Goal: Ask a question

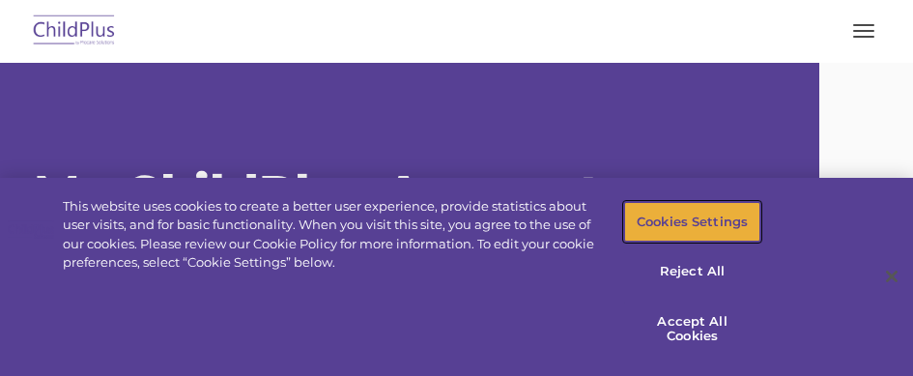
click at [693, 213] on button "Cookies Settings" at bounding box center [692, 222] width 137 height 41
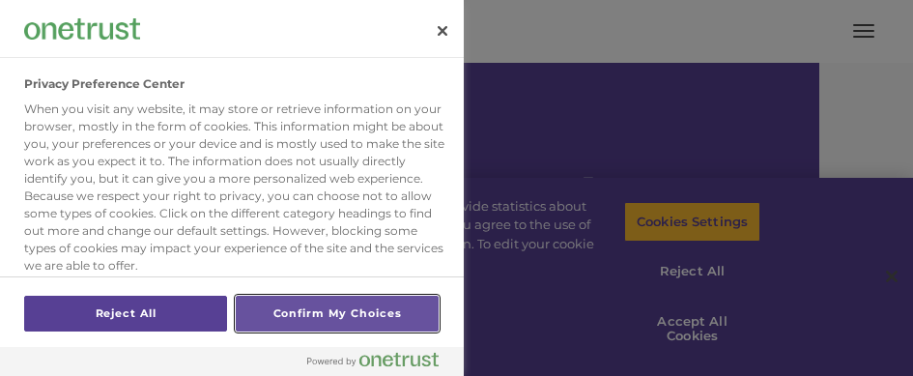
click at [327, 312] on button "Confirm My Choices" at bounding box center [337, 314] width 203 height 36
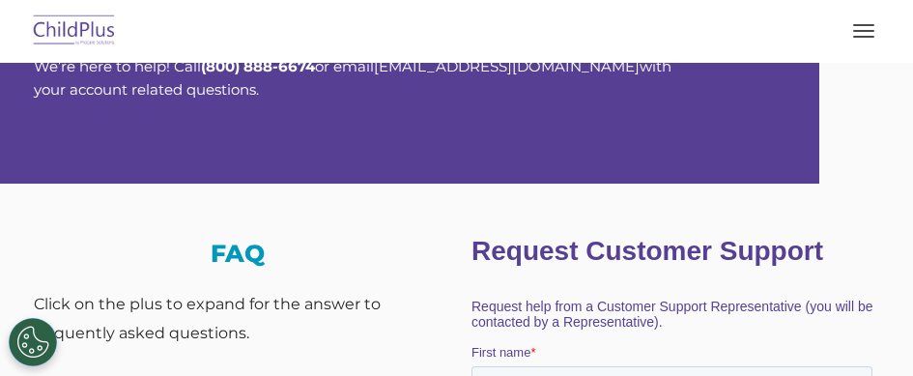
scroll to position [193, 0]
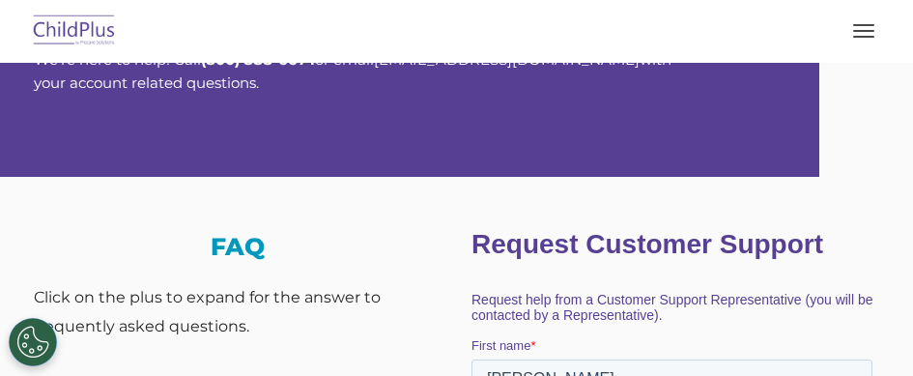
drag, startPoint x: 892, startPoint y: 157, endPoint x: 870, endPoint y: 158, distance: 21.3
click at [890, 54] on div "Download Support | Schedule A Demo  MENU MENU Software ChildPlus: The original…" at bounding box center [456, 31] width 874 height 46
click at [0, 0] on link "Company" at bounding box center [0, 0] width 0 height 0
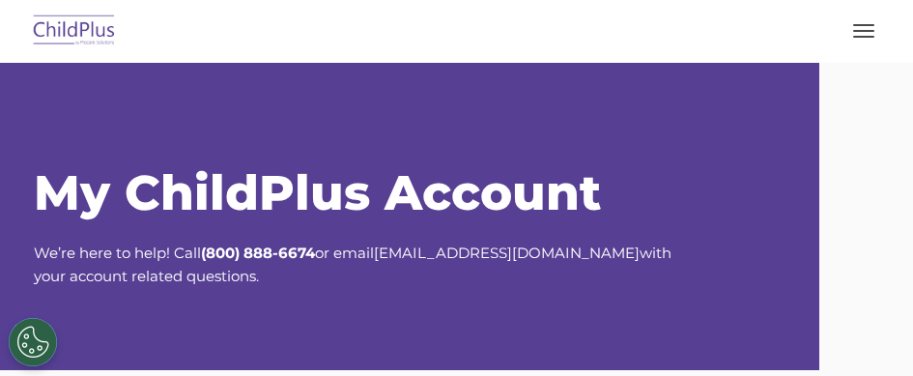
click at [0, 0] on link "Company" at bounding box center [0, 0] width 0 height 0
click at [0, 0] on link "Contact Us" at bounding box center [0, 0] width 0 height 0
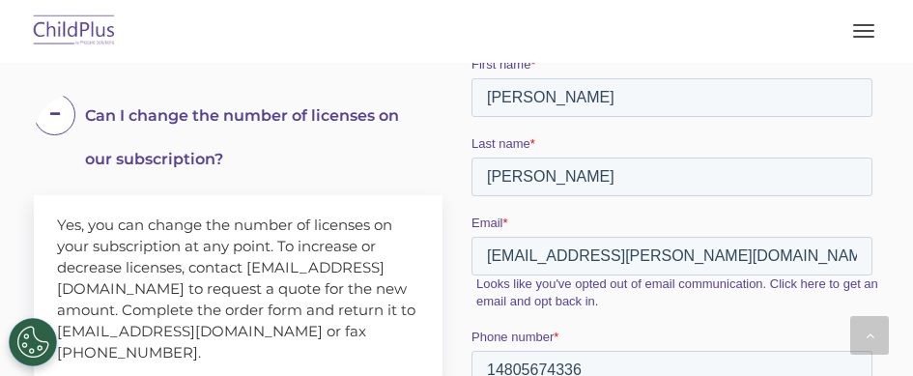
scroll to position [485, 0]
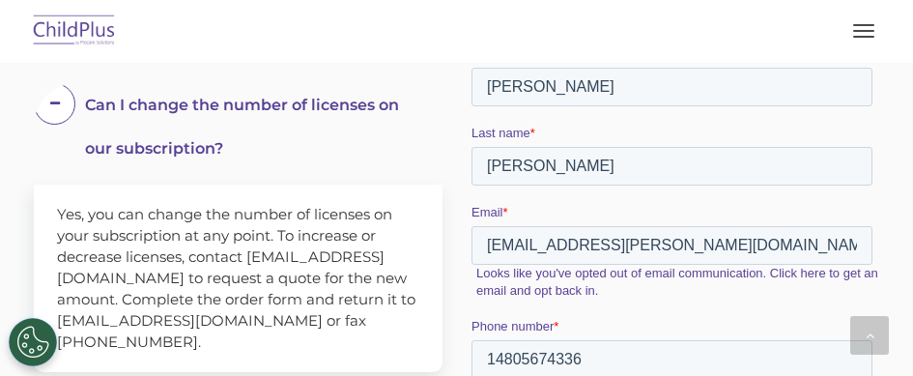
click at [728, 299] on label "Looks like you've opted out of email communication. Click here to get an email …" at bounding box center [677, 282] width 404 height 35
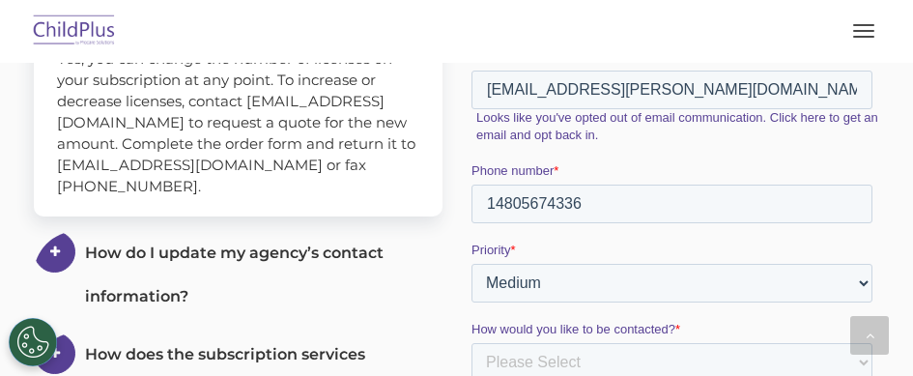
scroll to position [711, 0]
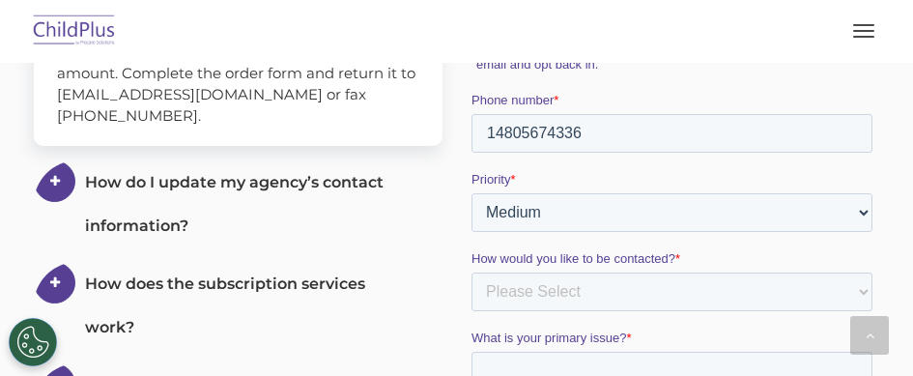
click at [774, 232] on div "Priority * Please Select Low Medium High" at bounding box center [674, 201] width 409 height 62
click at [771, 231] on select "Please Select Low Medium High" at bounding box center [670, 212] width 401 height 39
select select "HIGH"
click at [470, 232] on select "Please Select Low Medium High" at bounding box center [670, 212] width 401 height 39
click at [756, 310] on select "Please Select Phone Email" at bounding box center [670, 291] width 401 height 39
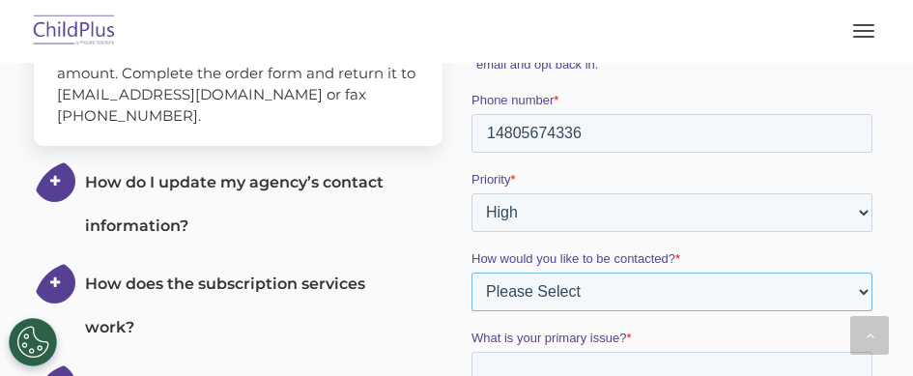
select select "Email"
click at [470, 311] on select "Please Select Phone Email" at bounding box center [670, 291] width 401 height 39
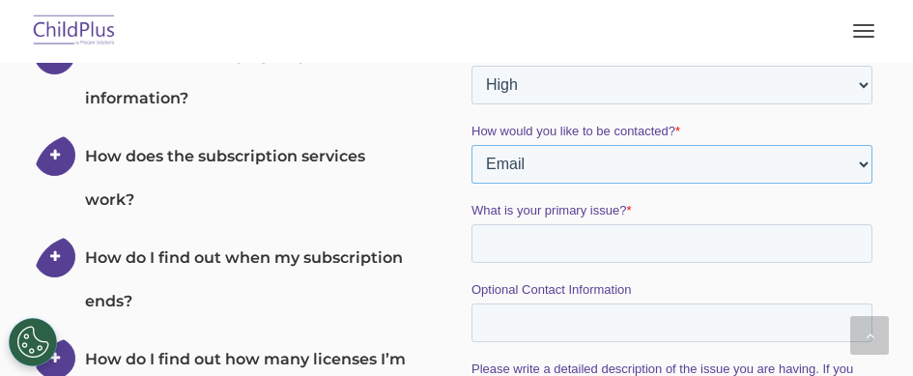
scroll to position [840, 0]
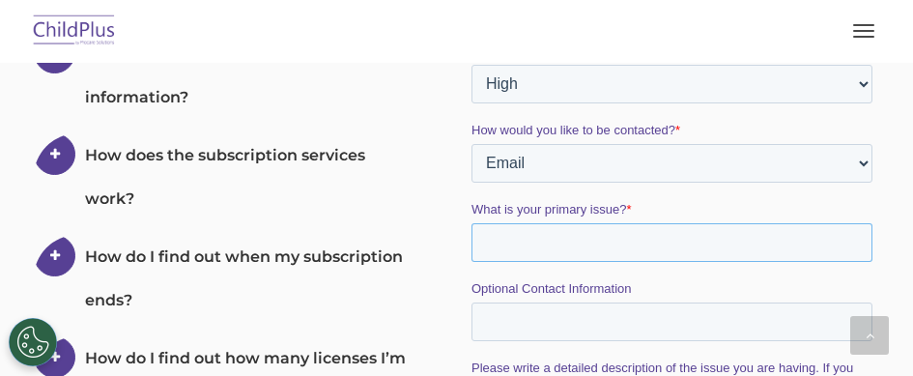
click at [515, 257] on input "What is your primary issue? *" at bounding box center [670, 242] width 401 height 39
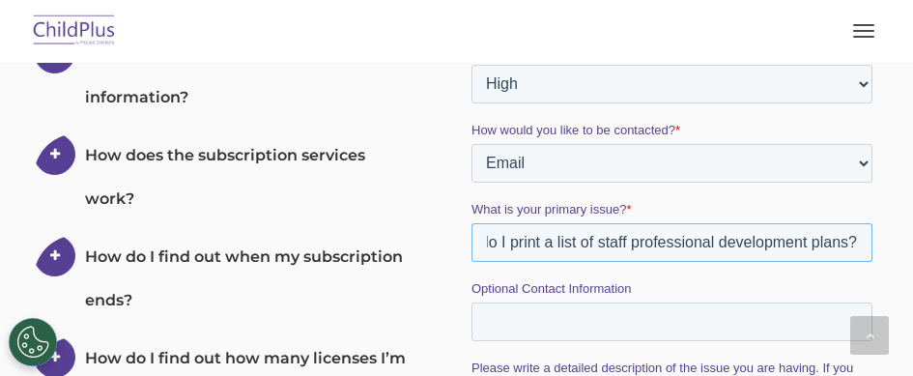
scroll to position [0, 133]
type input "how do I print a list of staff professional development plans?"
click at [497, 341] on input "Optional Contact Information" at bounding box center [670, 321] width 401 height 39
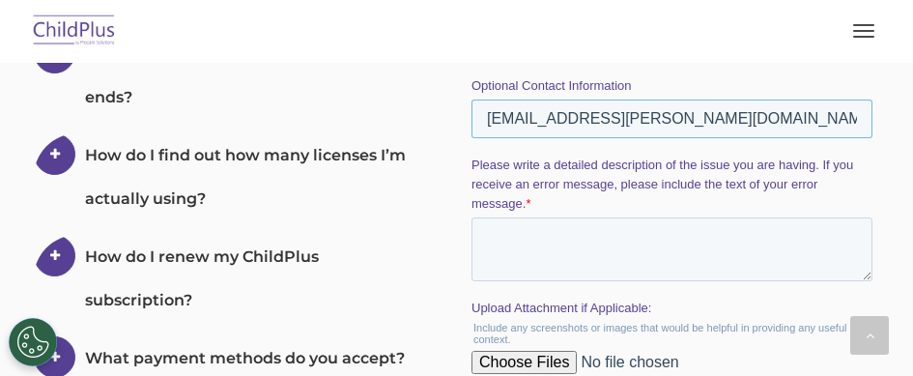
scroll to position [968, 0]
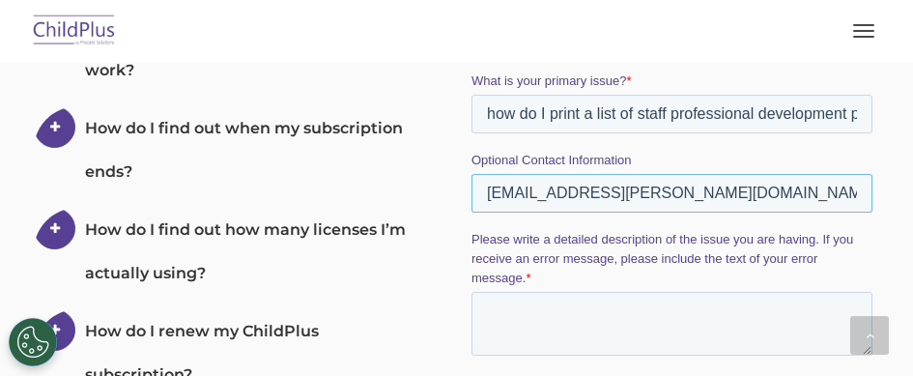
type input "[EMAIL_ADDRESS][PERSON_NAME][DOMAIN_NAME]"
drag, startPoint x: 486, startPoint y: 321, endPoint x: 572, endPoint y: 341, distance: 88.3
click at [487, 321] on textarea "Please write a detailed description of the issue you are having. If you receive…" at bounding box center [670, 324] width 401 height 64
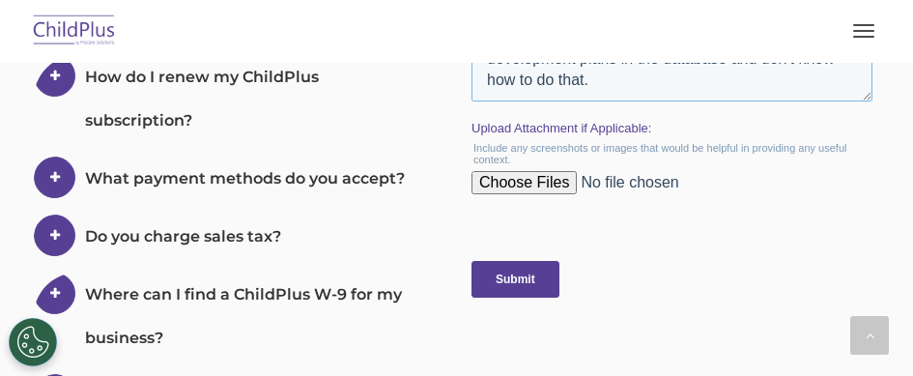
scroll to position [1226, 0]
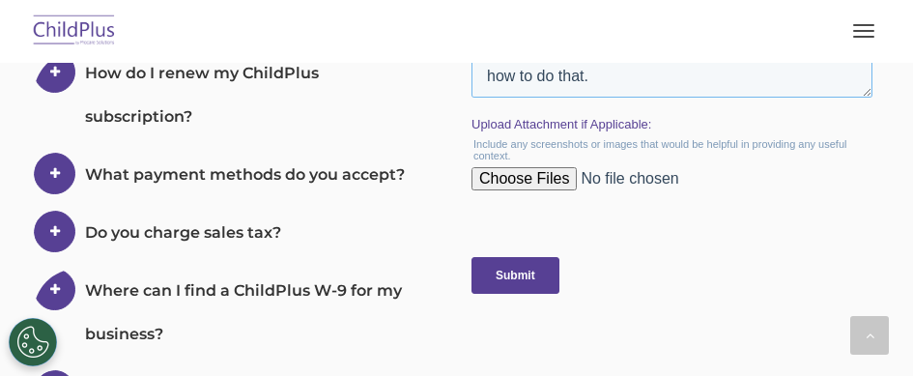
type textarea "I need to have a list of staff who have professional development plans in the d…"
click at [517, 293] on input "Submit" at bounding box center [514, 275] width 88 height 37
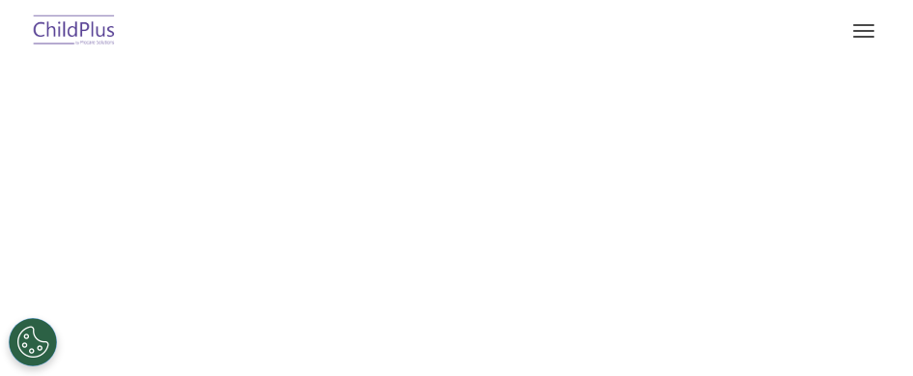
select select "MEDIUM"
